Goal: Task Accomplishment & Management: Complete application form

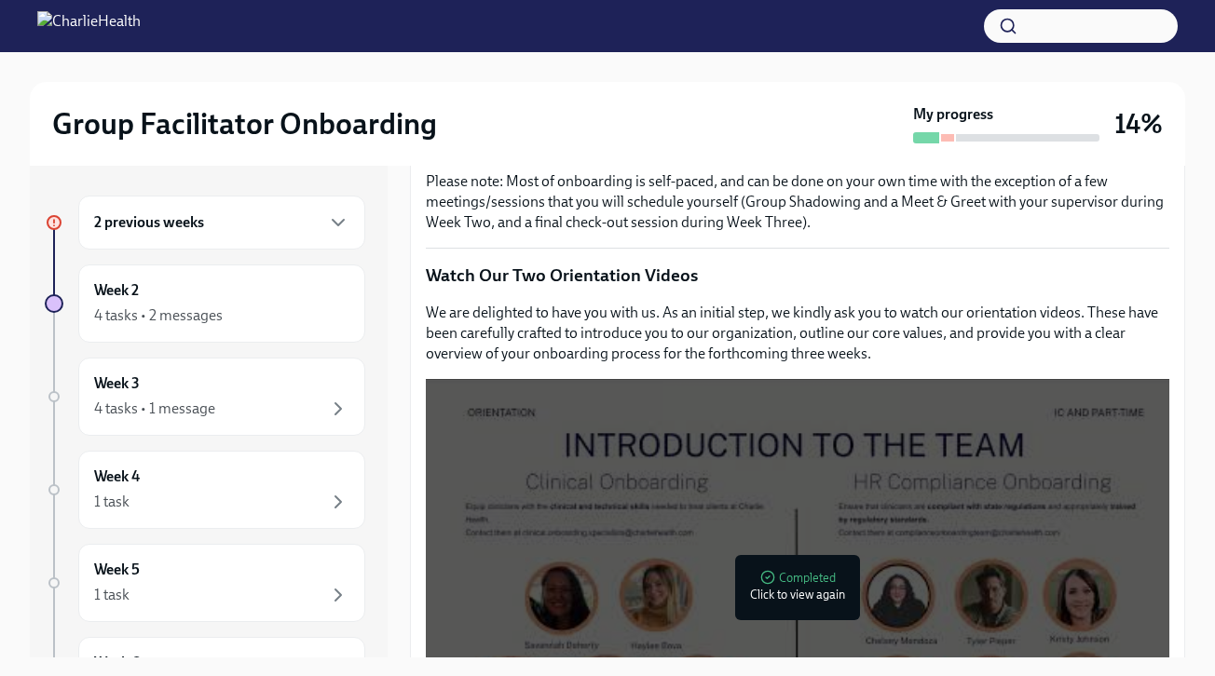
scroll to position [746, 0]
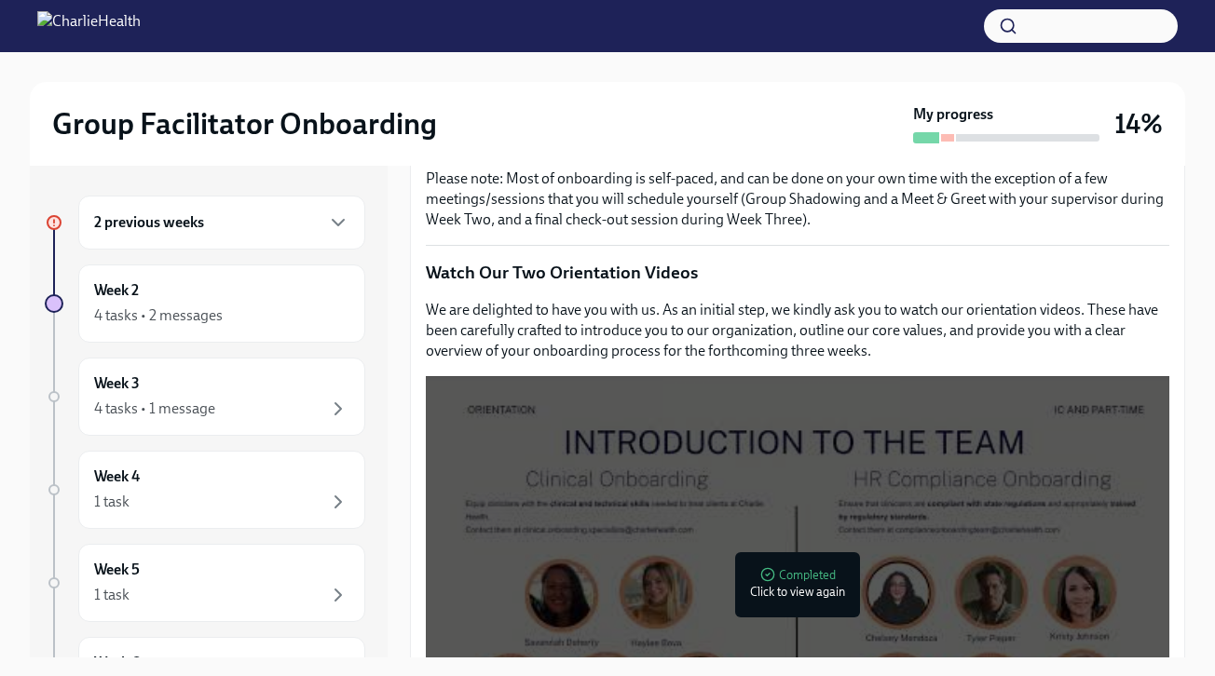
click at [197, 215] on h6 "2 previous weeks" at bounding box center [149, 222] width 110 height 20
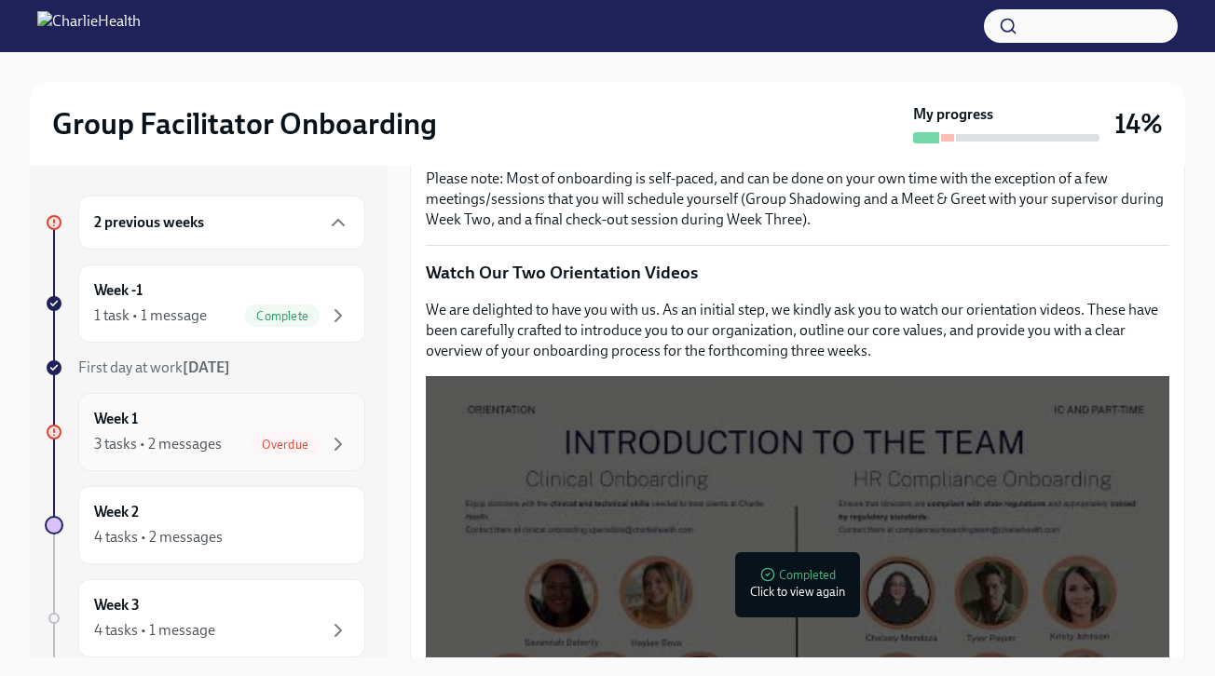
click at [231, 437] on div "3 tasks • 2 messages Overdue" at bounding box center [221, 444] width 255 height 22
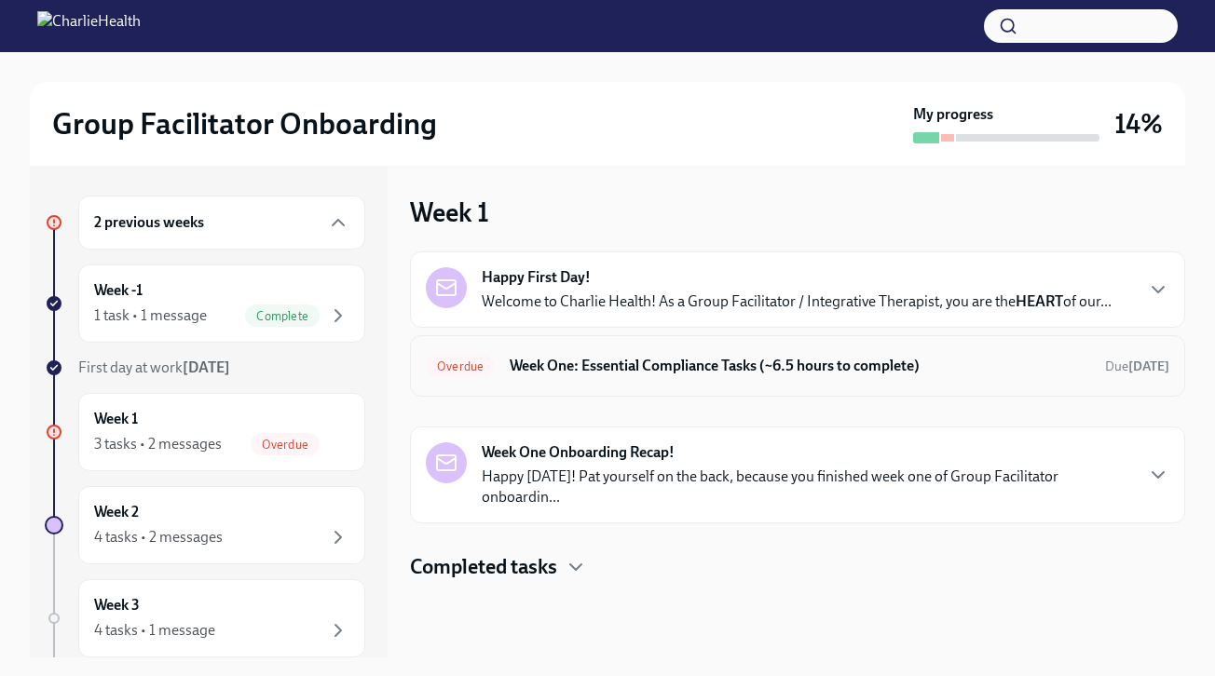
click at [548, 364] on h6 "Week One: Essential Compliance Tasks (~6.5 hours to complete)" at bounding box center [800, 366] width 580 height 20
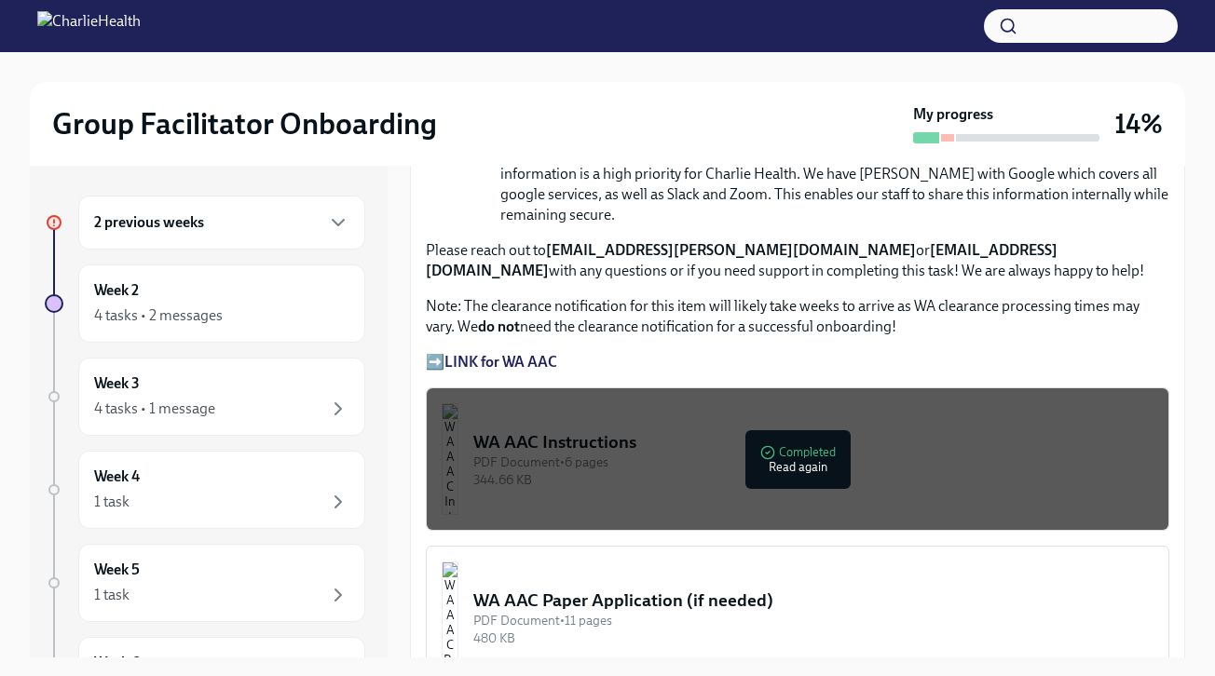
scroll to position [1370, 0]
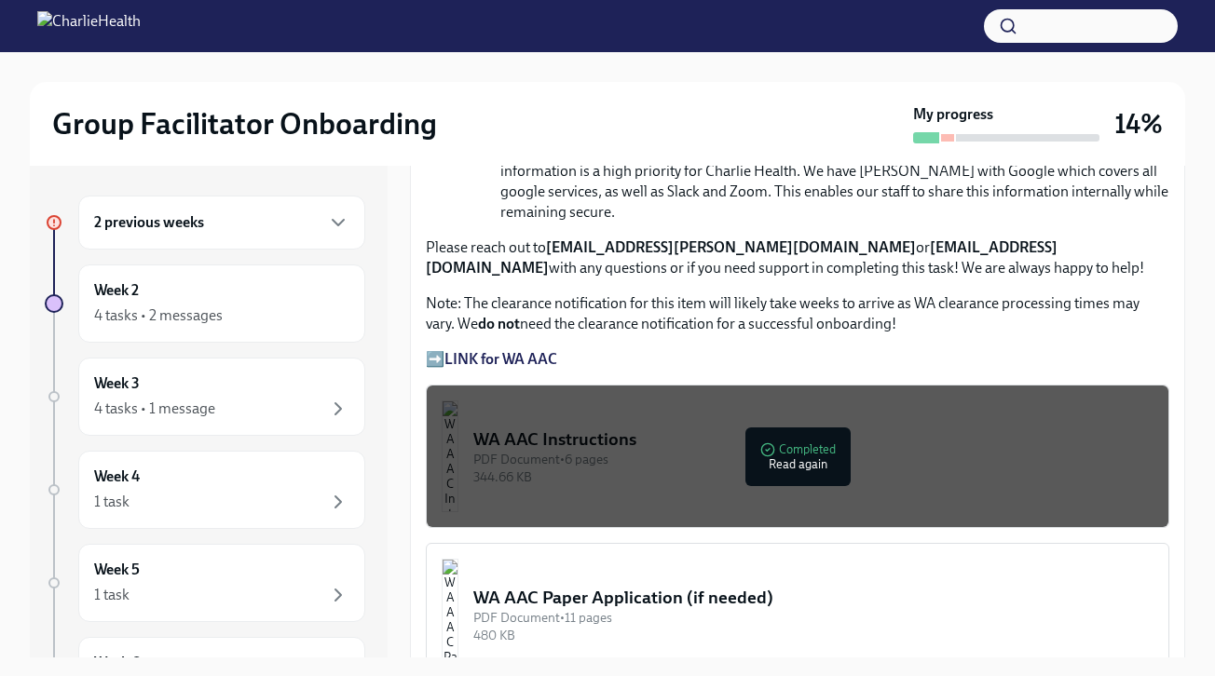
click at [530, 361] on strong "LINK for WA AAC" at bounding box center [500, 359] width 113 height 18
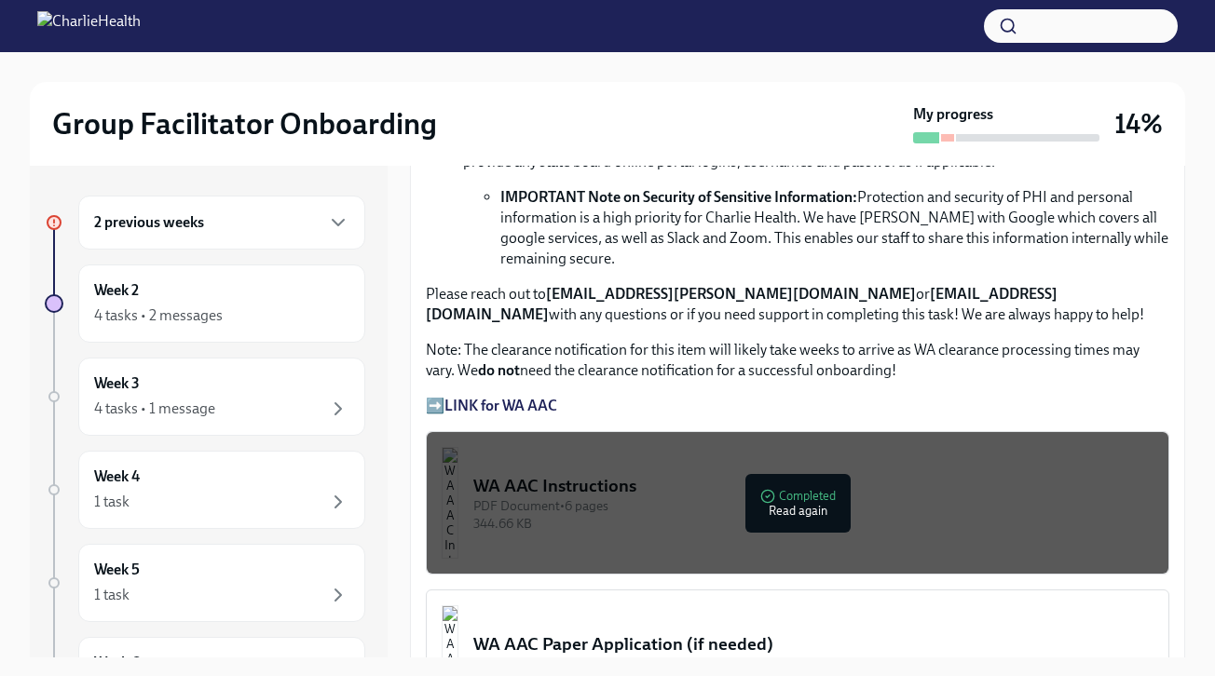
scroll to position [1297, 0]
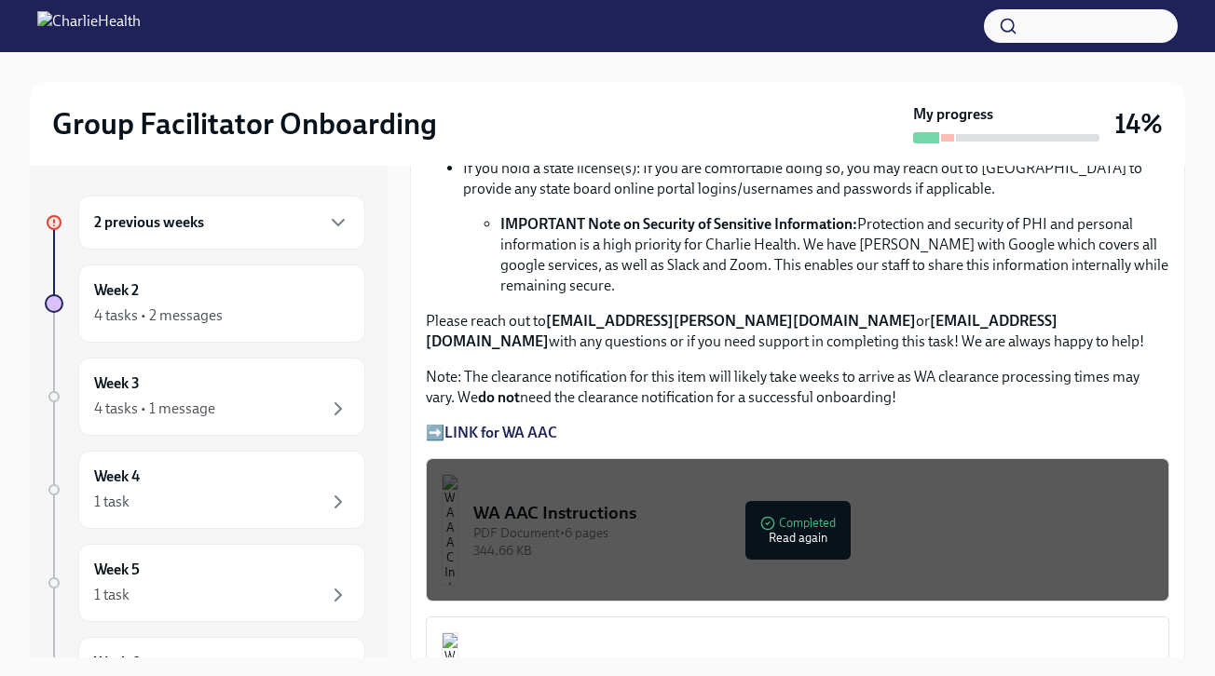
click at [653, 526] on div "PDF Document • 6 pages" at bounding box center [813, 533] width 680 height 18
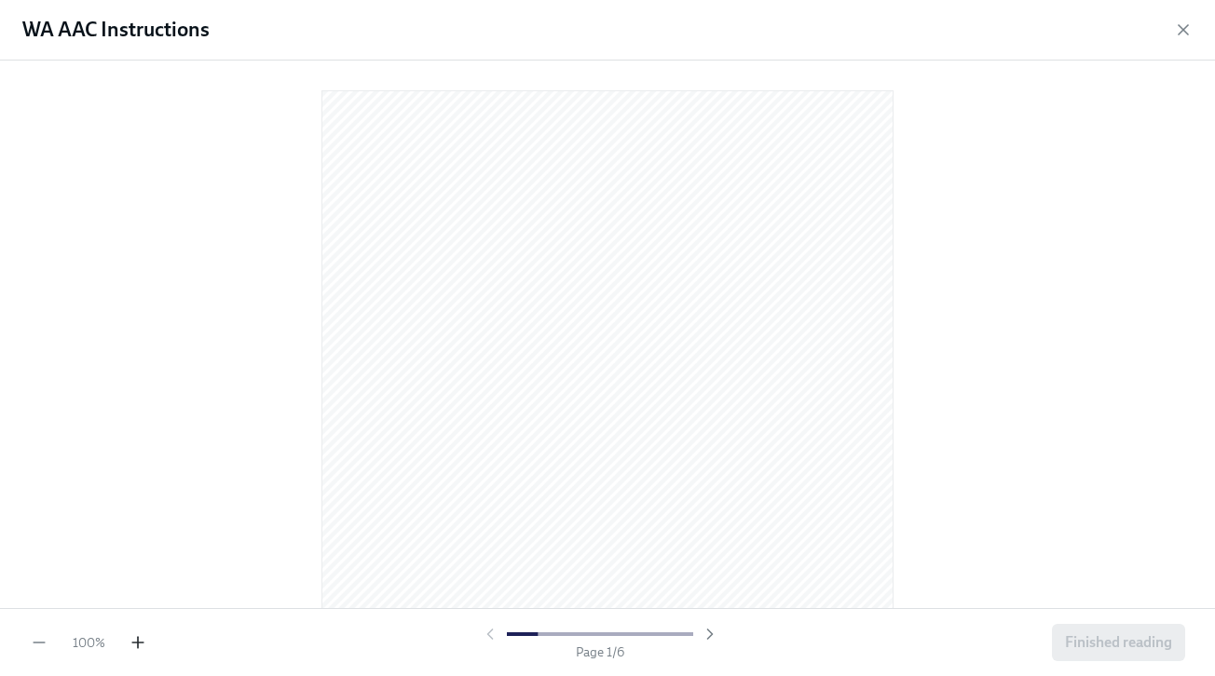
click at [135, 646] on icon "button" at bounding box center [138, 642] width 19 height 19
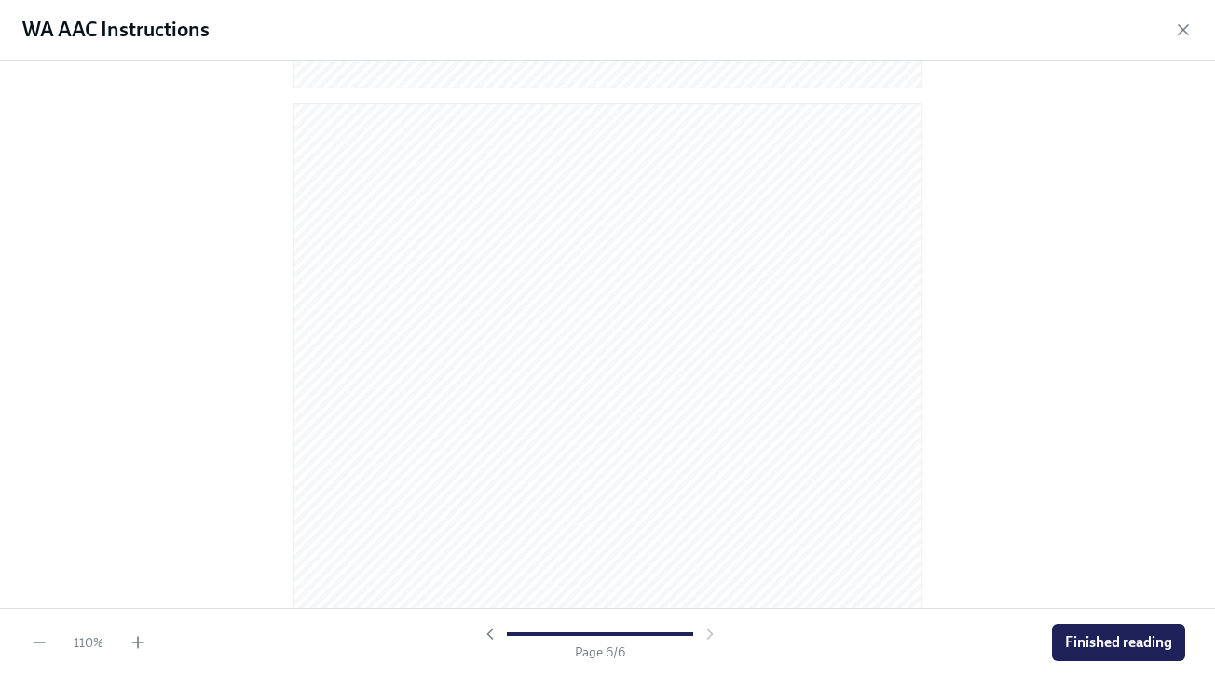
scroll to position [4143, 0]
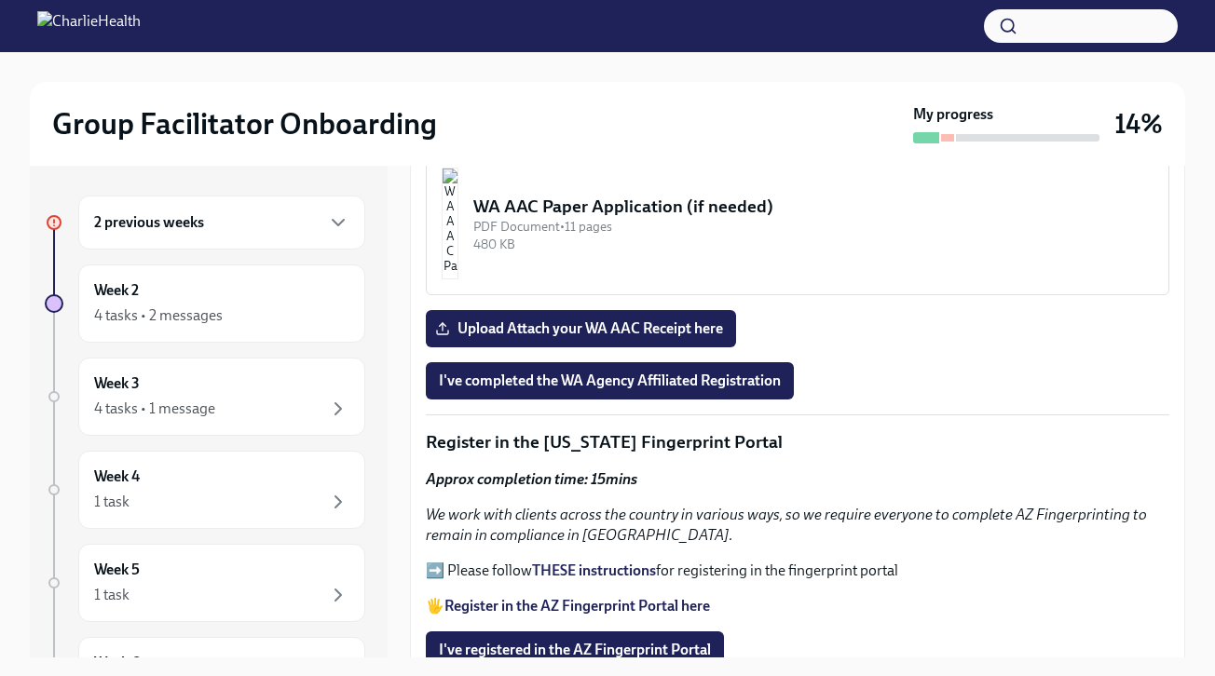
scroll to position [1763, 0]
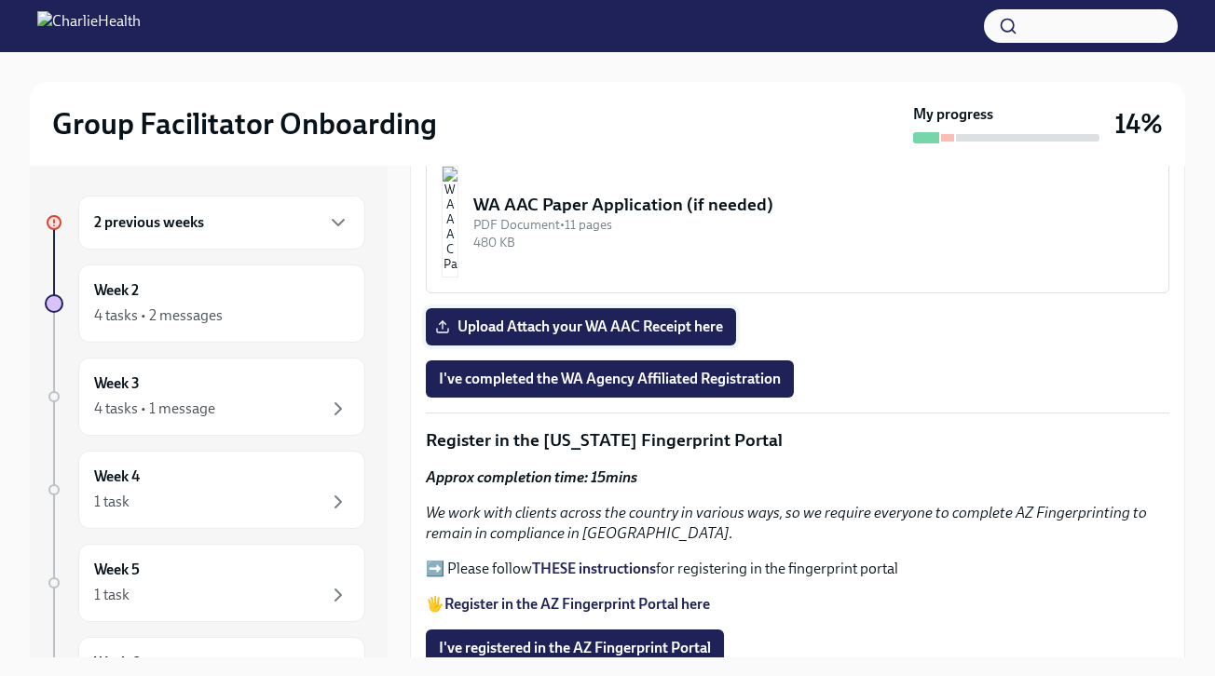
click at [619, 326] on span "Upload Attach your WA AAC Receipt here" at bounding box center [581, 327] width 284 height 19
click at [0, 0] on input "Upload Attach your WA AAC Receipt here" at bounding box center [0, 0] width 0 height 0
click at [644, 385] on span "I've completed the WA Agency Affiliated Registration" at bounding box center [610, 379] width 342 height 19
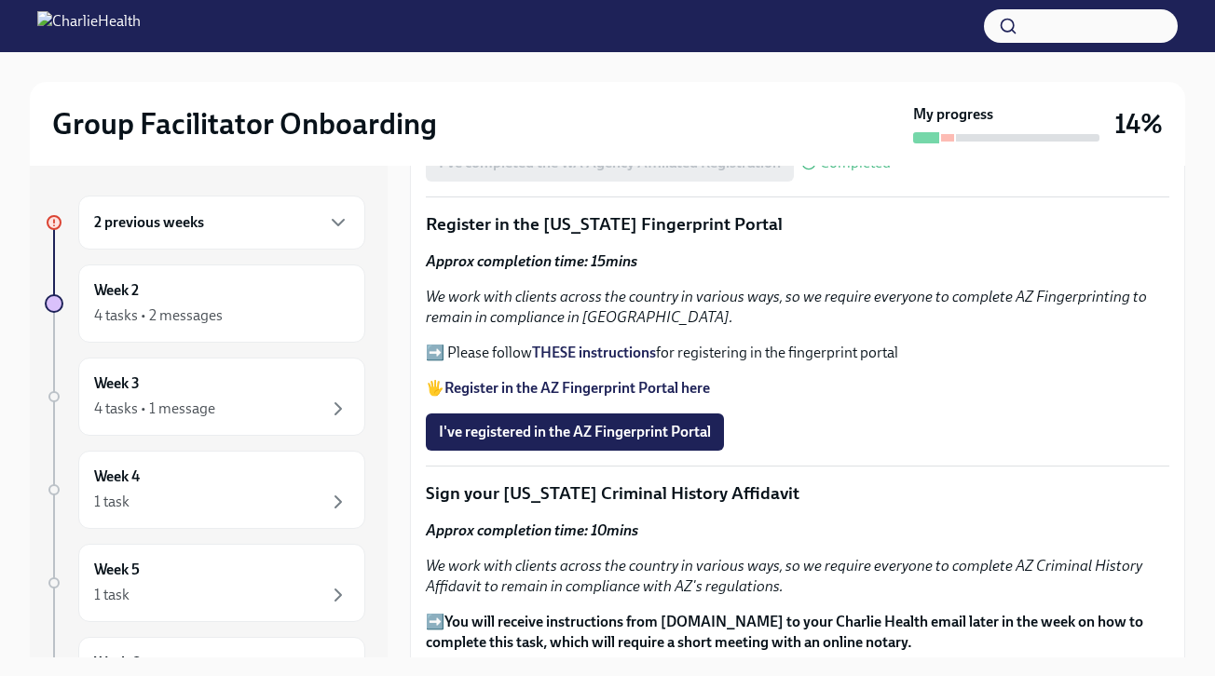
scroll to position [1986, 0]
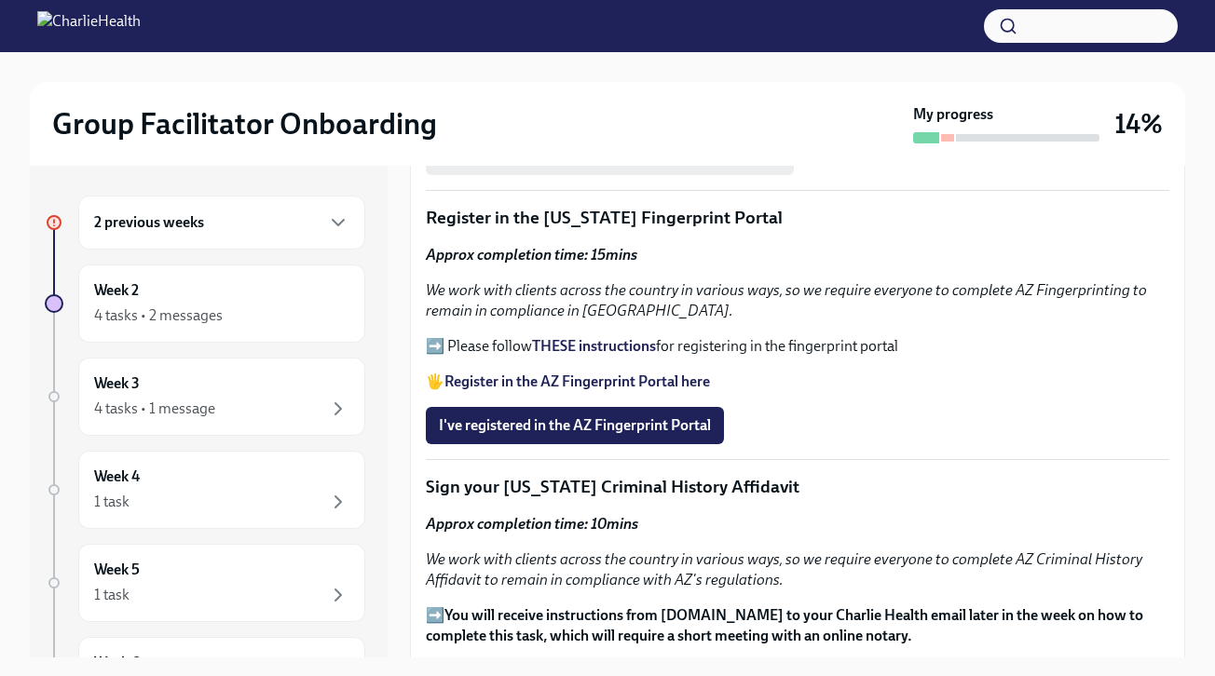
click at [578, 380] on strong "Register in the AZ Fingerprint Portal here" at bounding box center [576, 382] width 265 height 18
click at [604, 346] on strong "THESE instructions" at bounding box center [594, 346] width 124 height 18
click at [615, 419] on span "I've registered in the AZ Fingerprint Portal" at bounding box center [575, 425] width 272 height 19
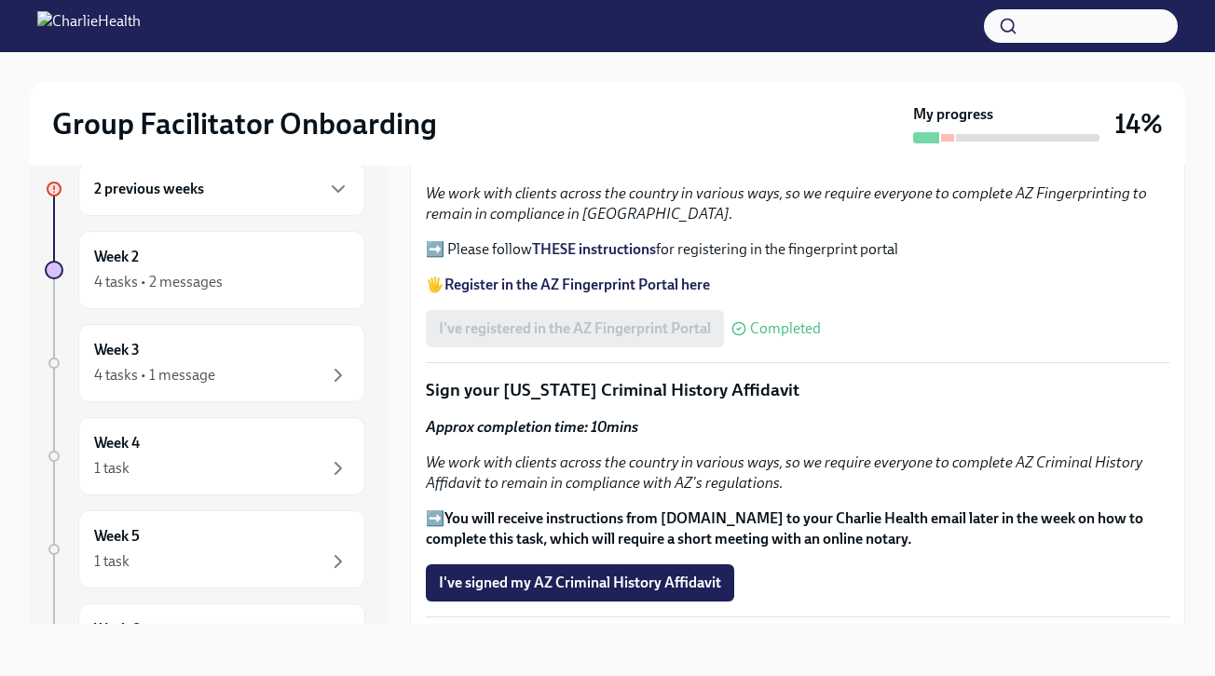
scroll to position [2039, 0]
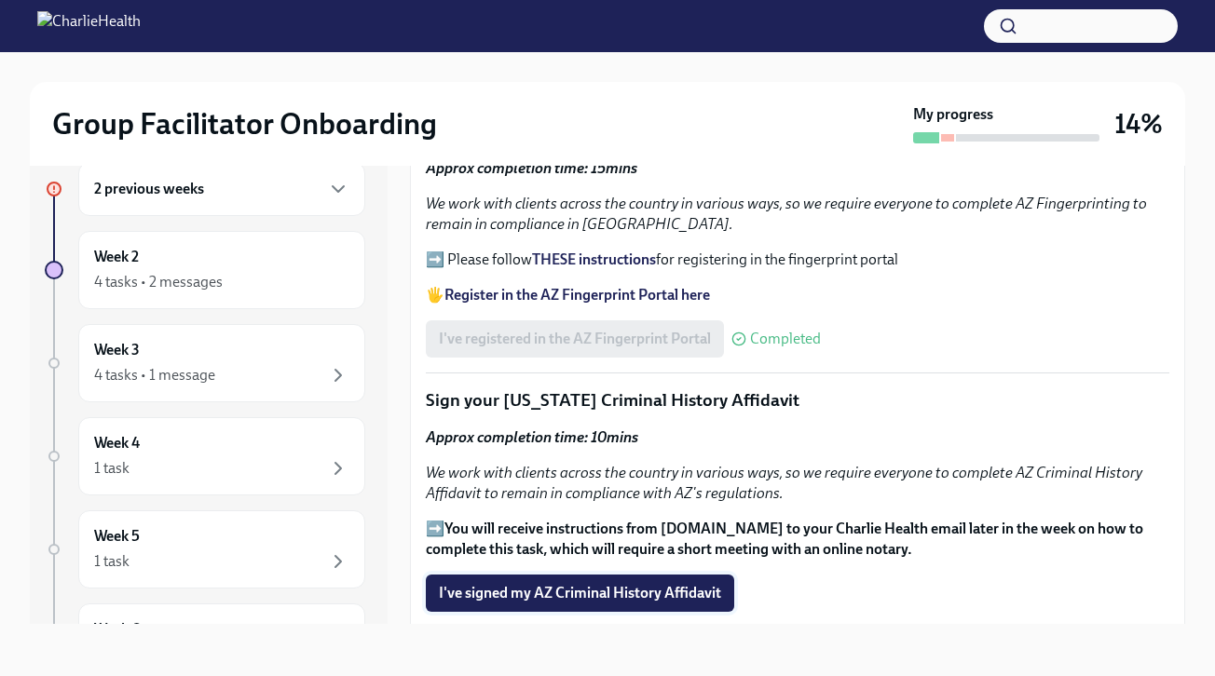
click at [606, 597] on span "I've signed my AZ Criminal History Affidavit" at bounding box center [580, 593] width 282 height 19
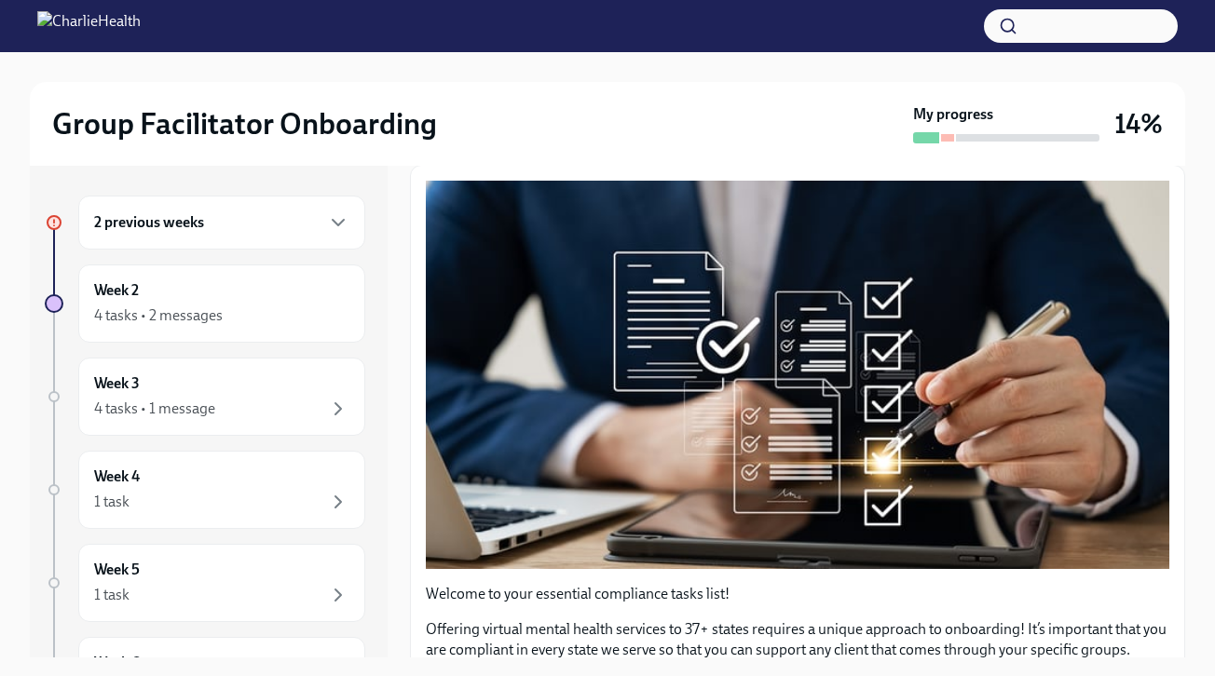
scroll to position [206, 0]
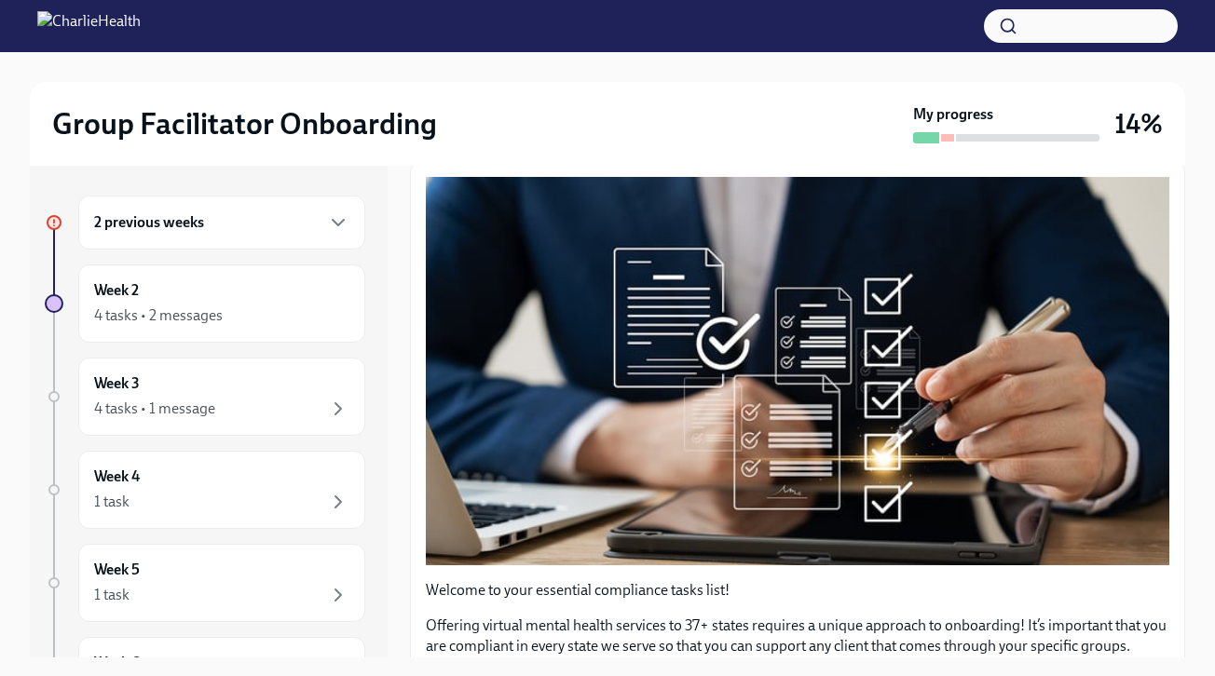
click at [205, 226] on div "2 previous weeks" at bounding box center [221, 222] width 255 height 22
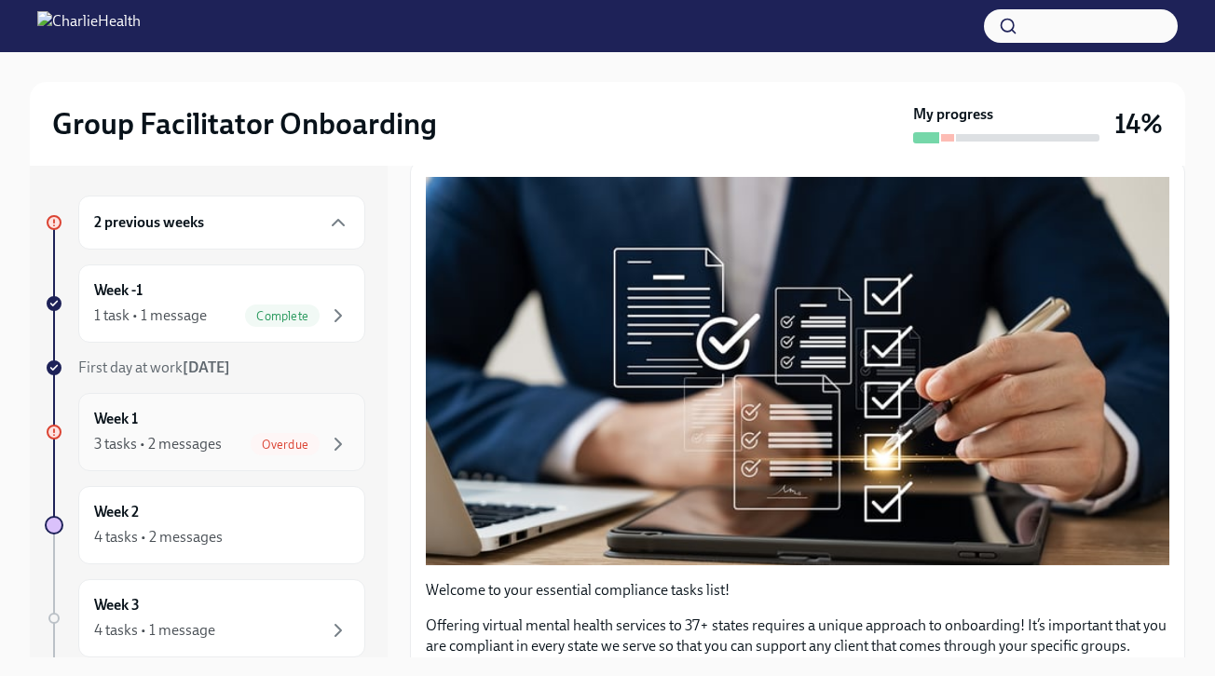
click at [207, 431] on div "Week 1 3 tasks • 2 messages Overdue" at bounding box center [221, 432] width 255 height 47
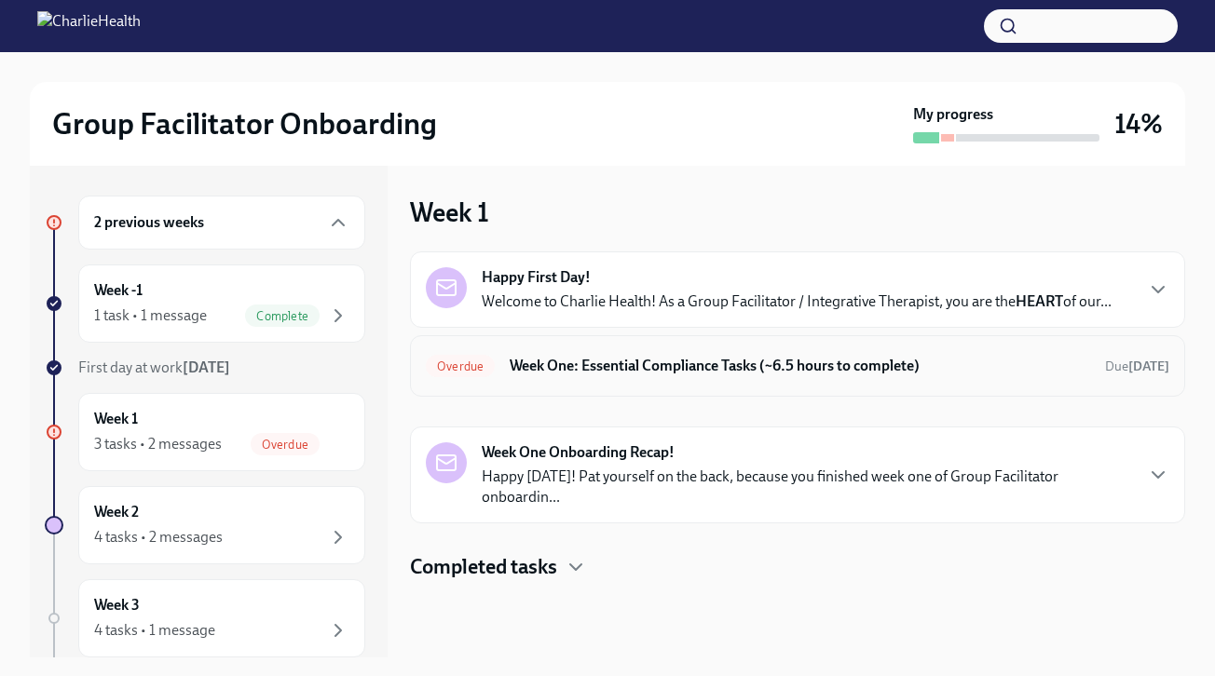
click at [578, 365] on h6 "Week One: Essential Compliance Tasks (~6.5 hours to complete)" at bounding box center [800, 366] width 580 height 20
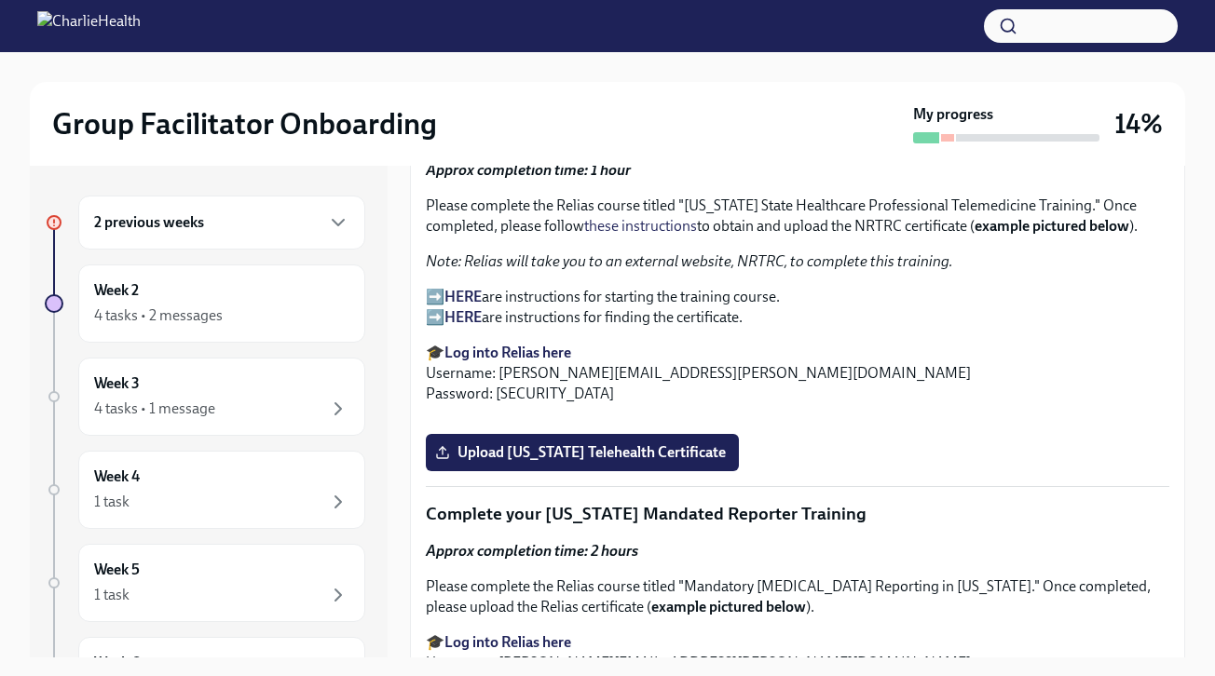
scroll to position [2589, 0]
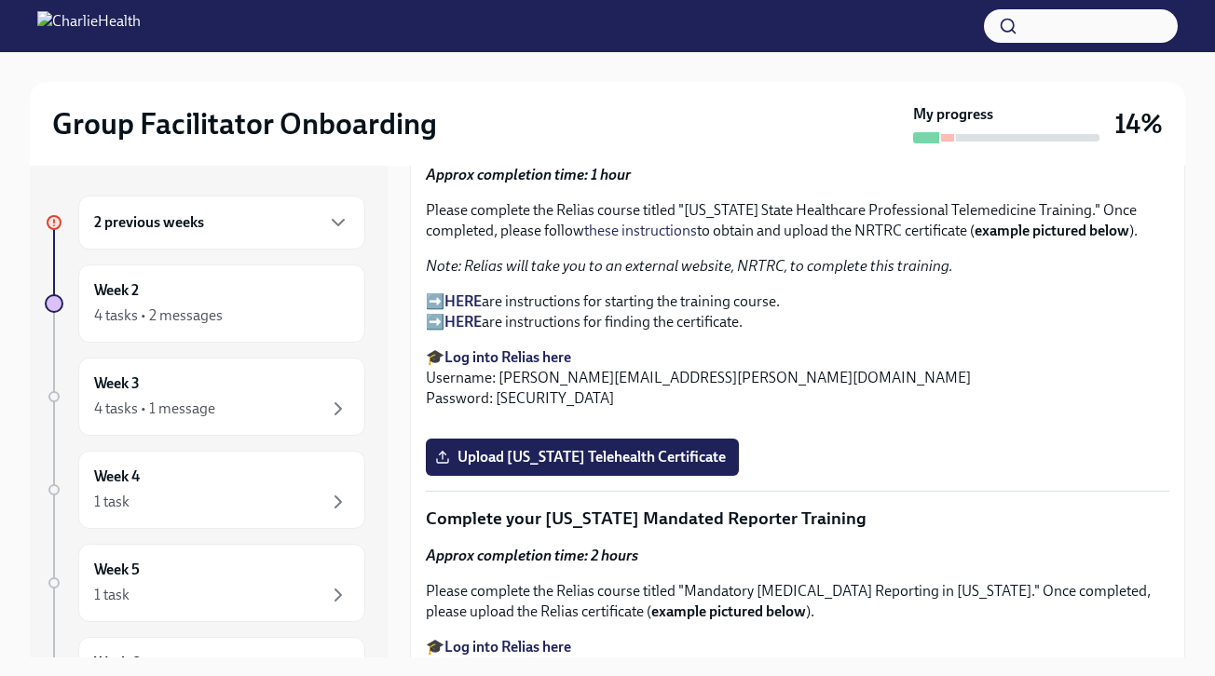
click at [460, 303] on strong "HERE" at bounding box center [462, 302] width 37 height 18
